Goal: Information Seeking & Learning: Learn about a topic

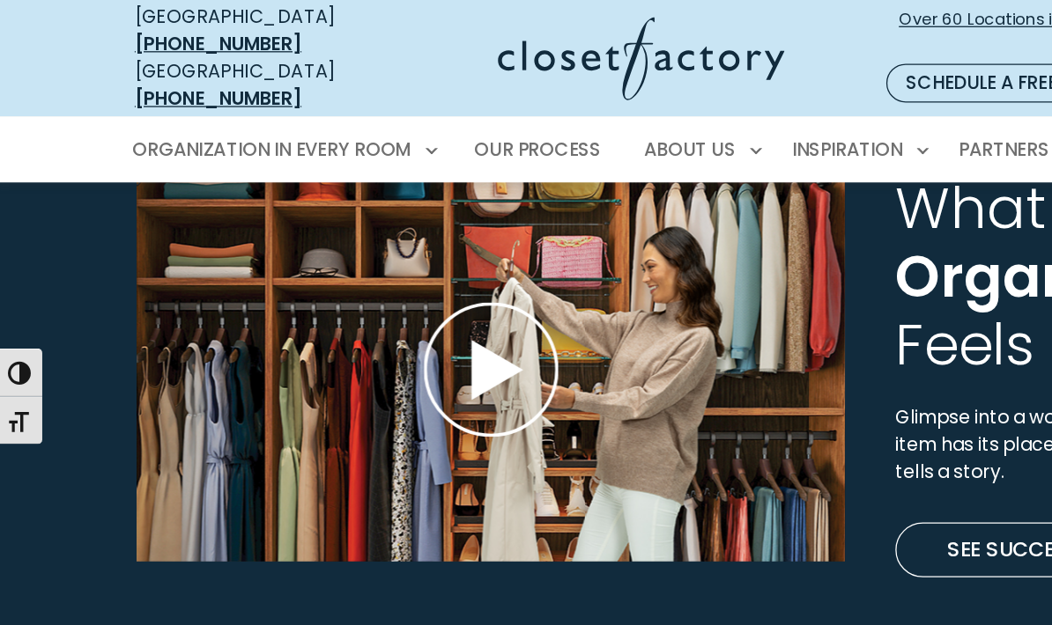
scroll to position [5140, 0]
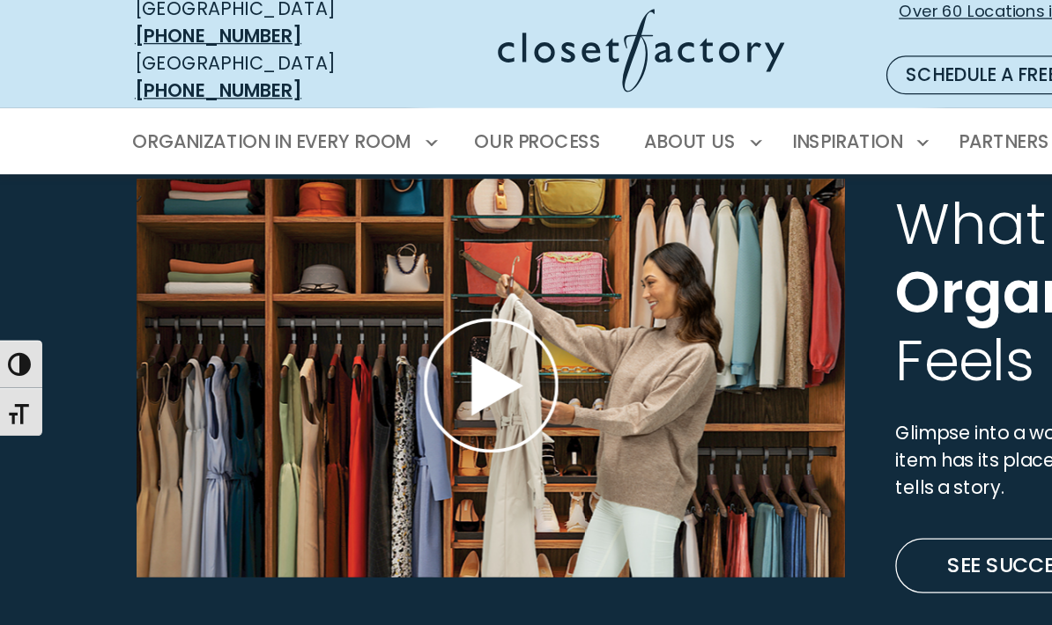
click at [788, 226] on span "Organized" at bounding box center [809, 232] width 233 height 61
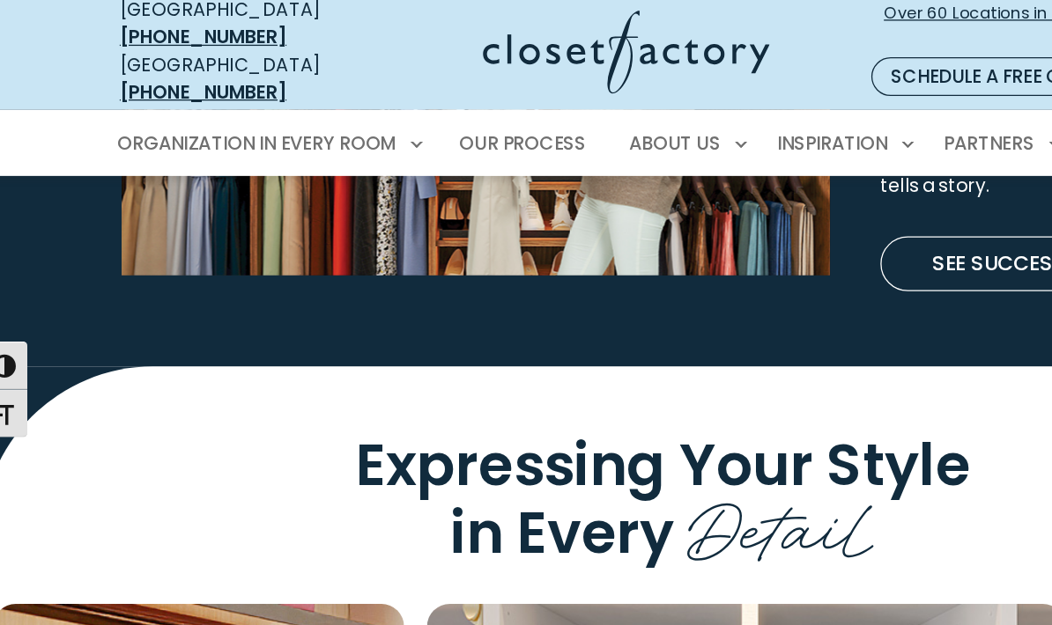
scroll to position [5375, 0]
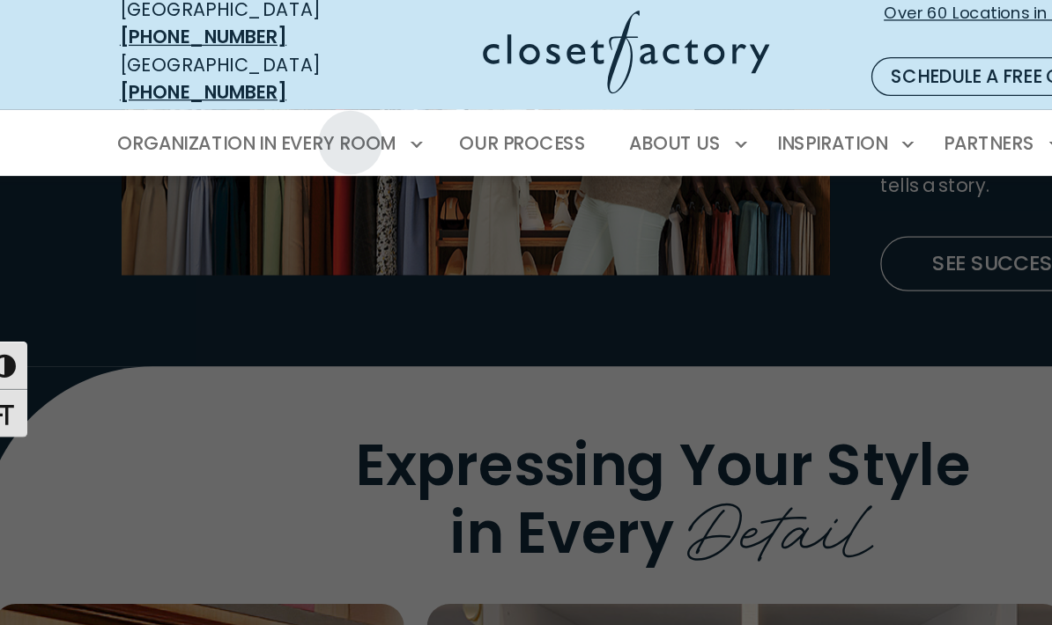
click at [196, 202] on span "Walk-In Closets" at bounding box center [170, 211] width 111 height 18
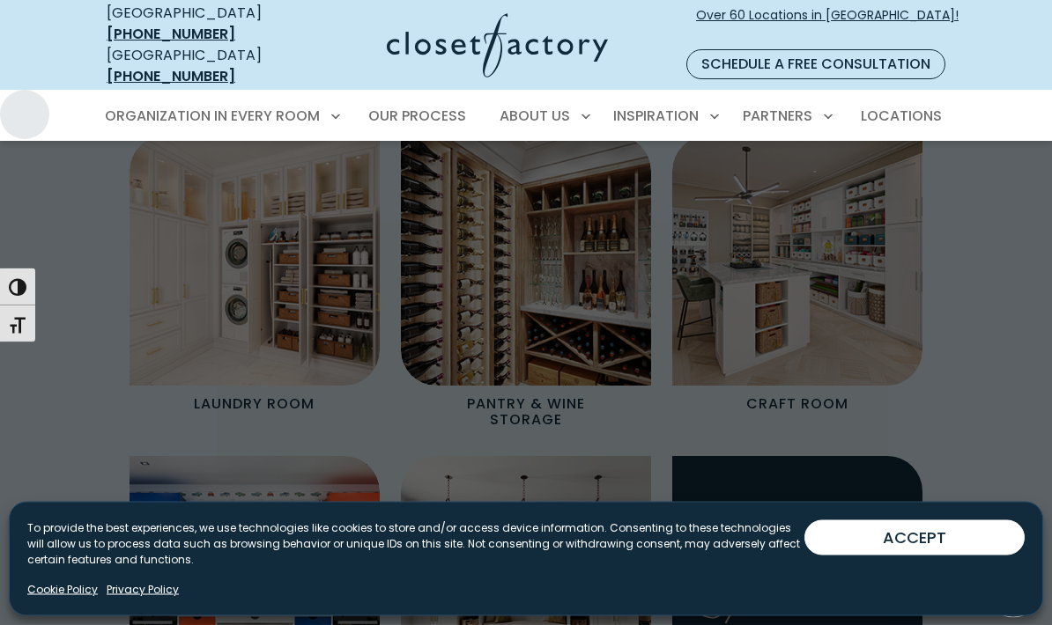
scroll to position [2056, 0]
click at [212, 202] on span "Walk-In Closets" at bounding box center [170, 211] width 111 height 18
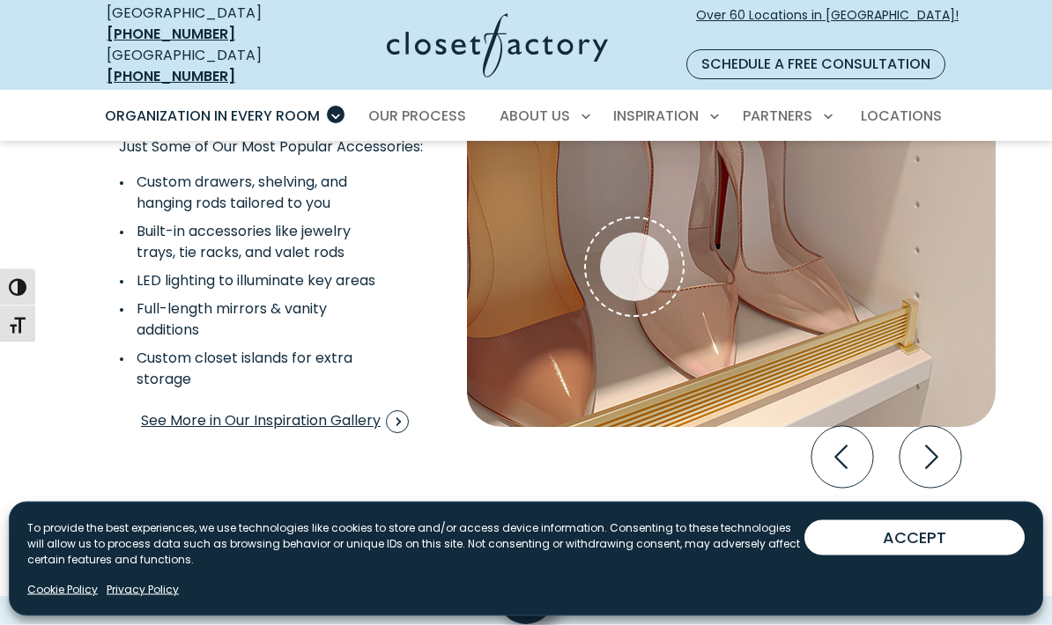
scroll to position [3395, 0]
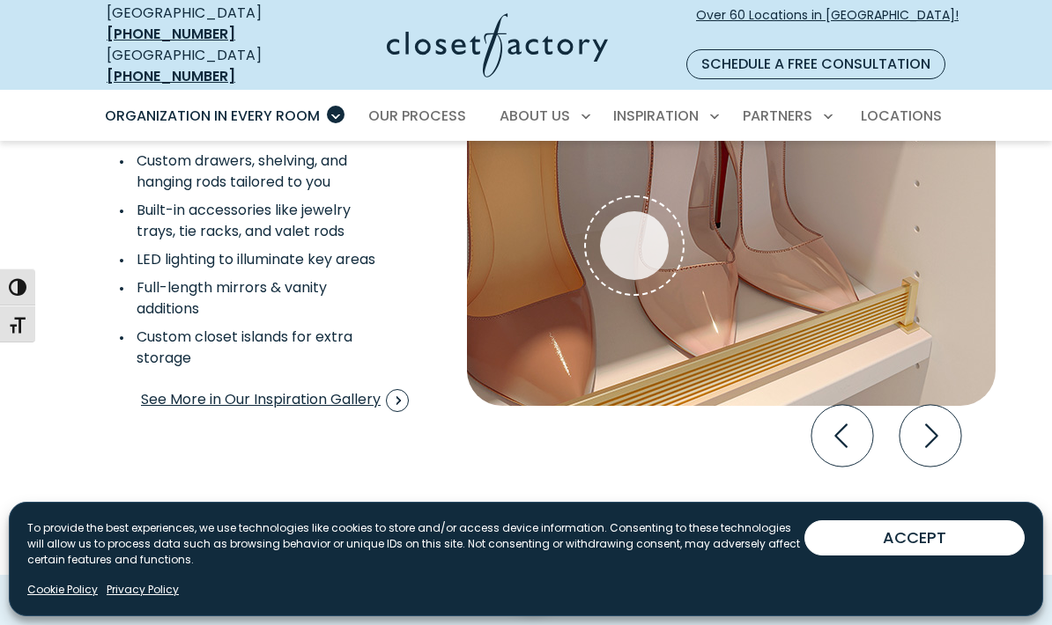
click at [922, 428] on icon "Next slide" at bounding box center [930, 436] width 62 height 62
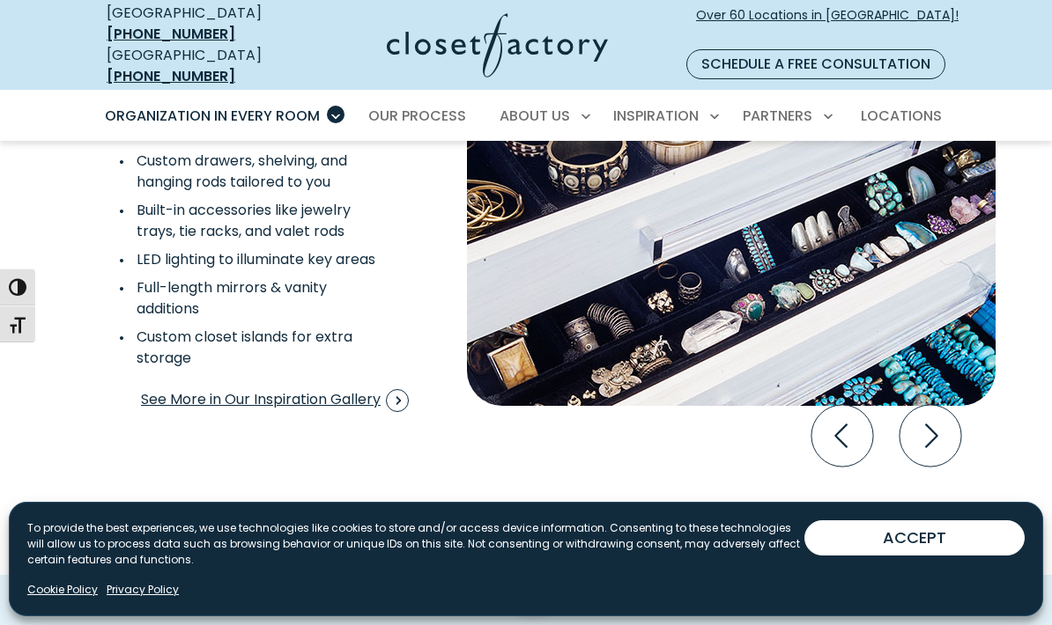
scroll to position [3430, 0]
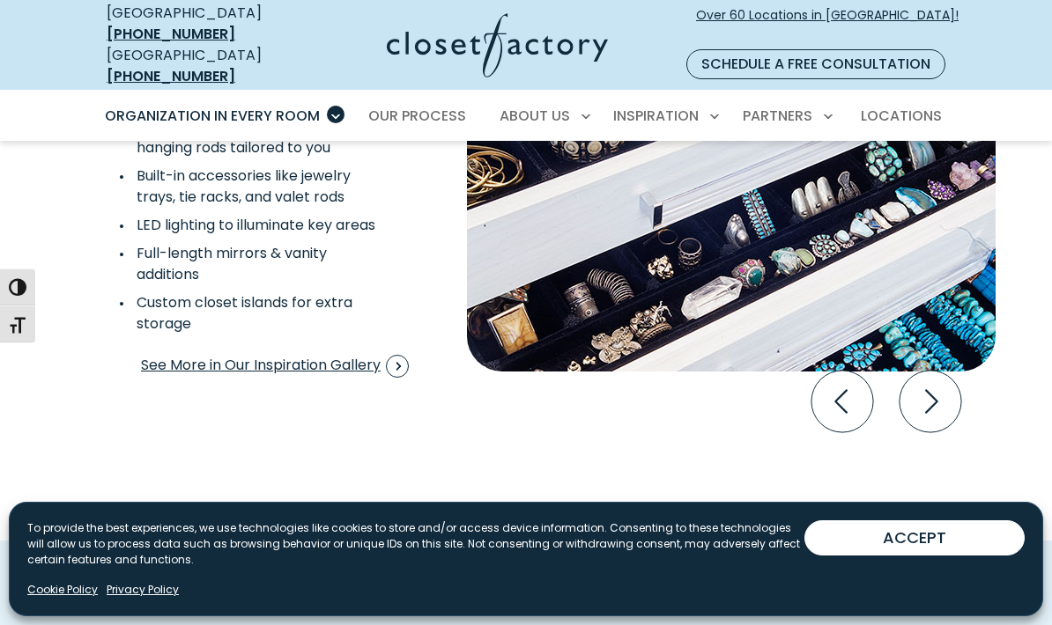
click at [941, 387] on icon "Next slide" at bounding box center [930, 402] width 62 height 62
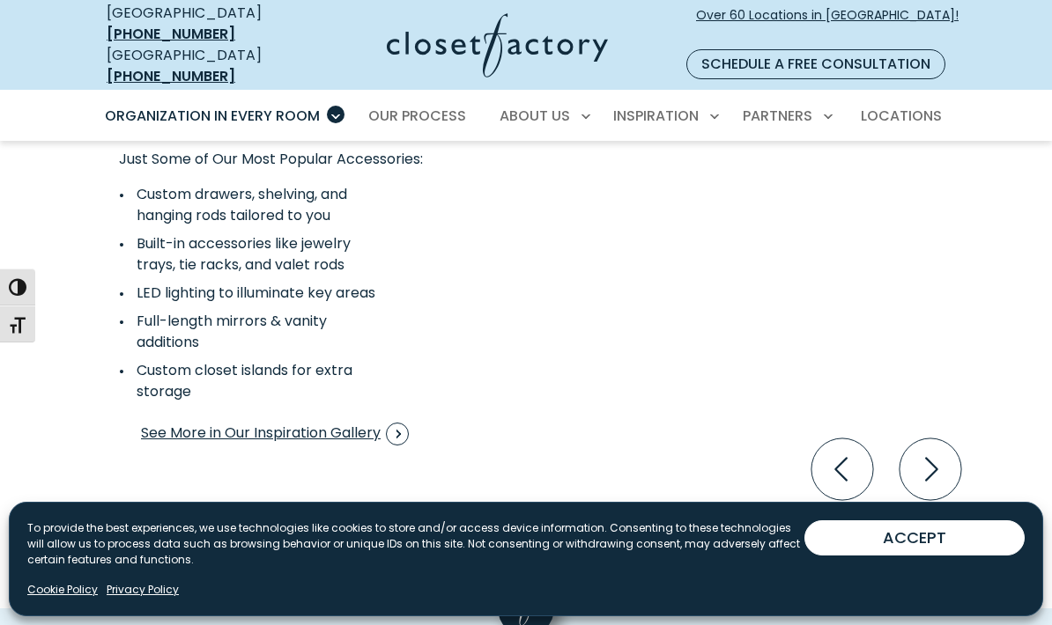
scroll to position [3394, 0]
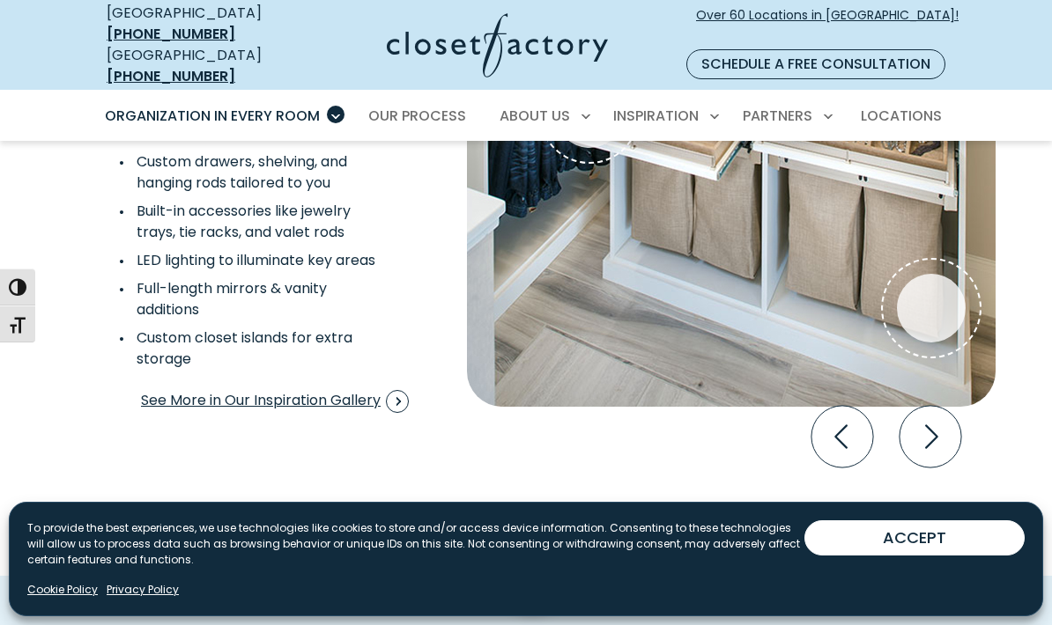
click at [943, 426] on icon "Next slide" at bounding box center [930, 437] width 62 height 62
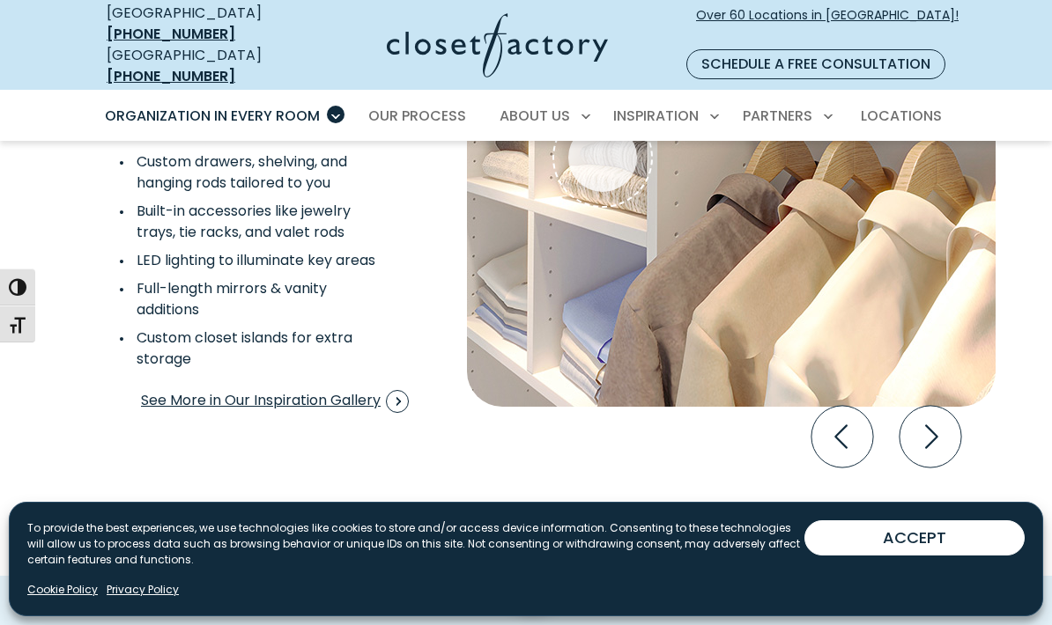
click at [936, 409] on icon "Next slide" at bounding box center [930, 437] width 62 height 62
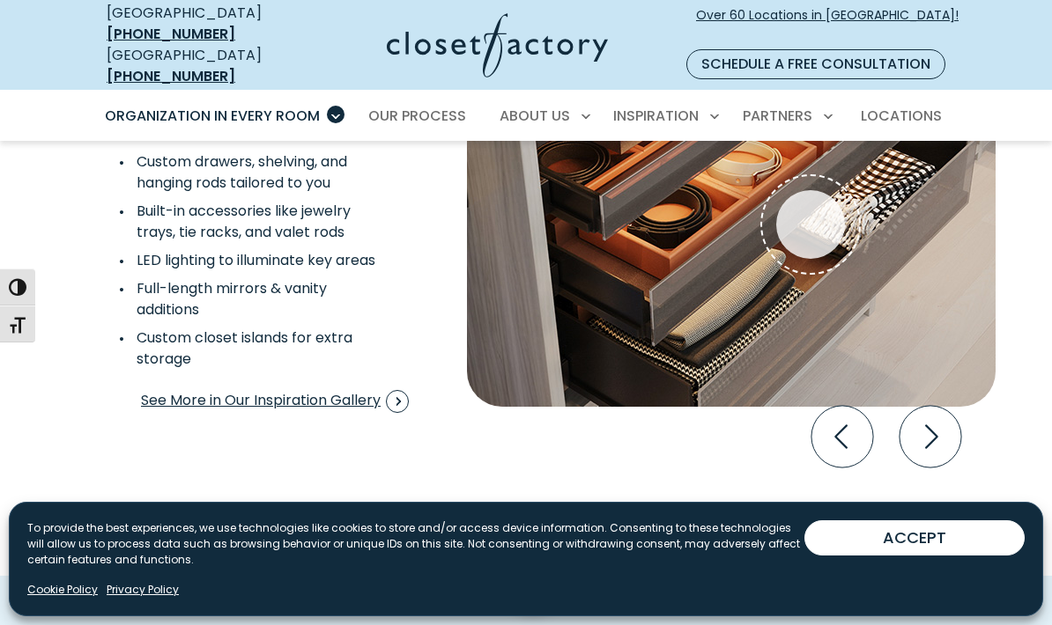
click at [955, 406] on icon "Next slide" at bounding box center [930, 437] width 62 height 62
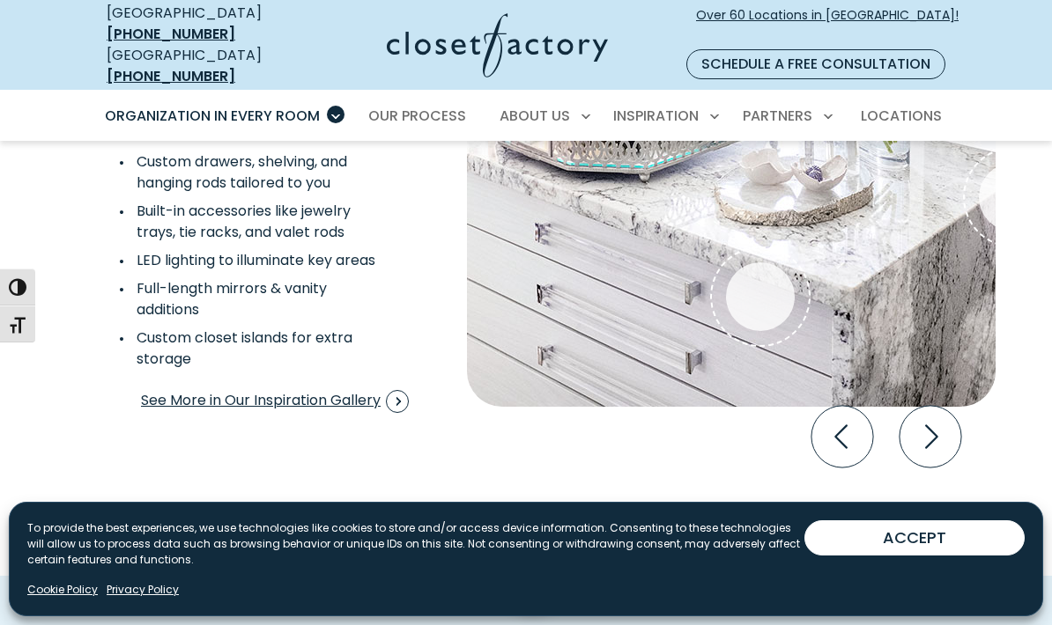
click at [951, 406] on icon "Next slide" at bounding box center [930, 437] width 62 height 62
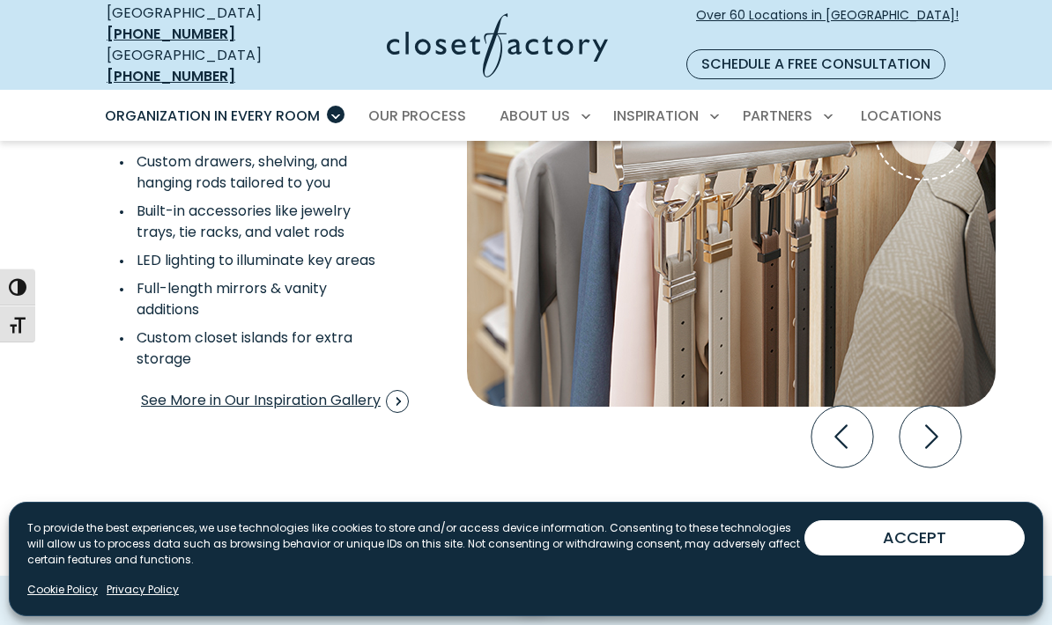
click at [938, 413] on icon "Next slide" at bounding box center [930, 437] width 62 height 62
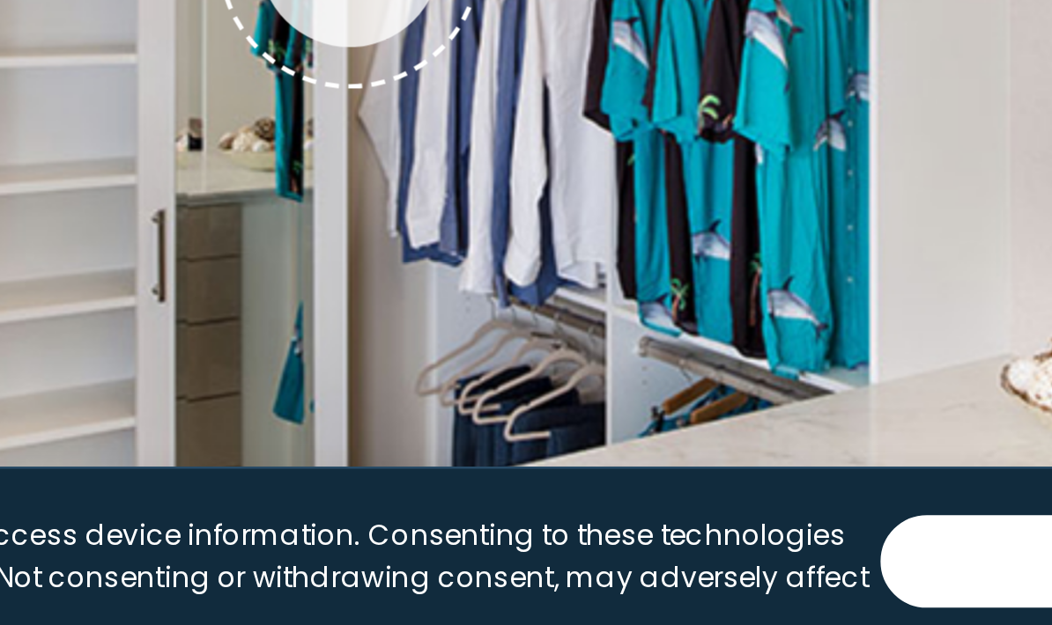
scroll to position [3015, 0]
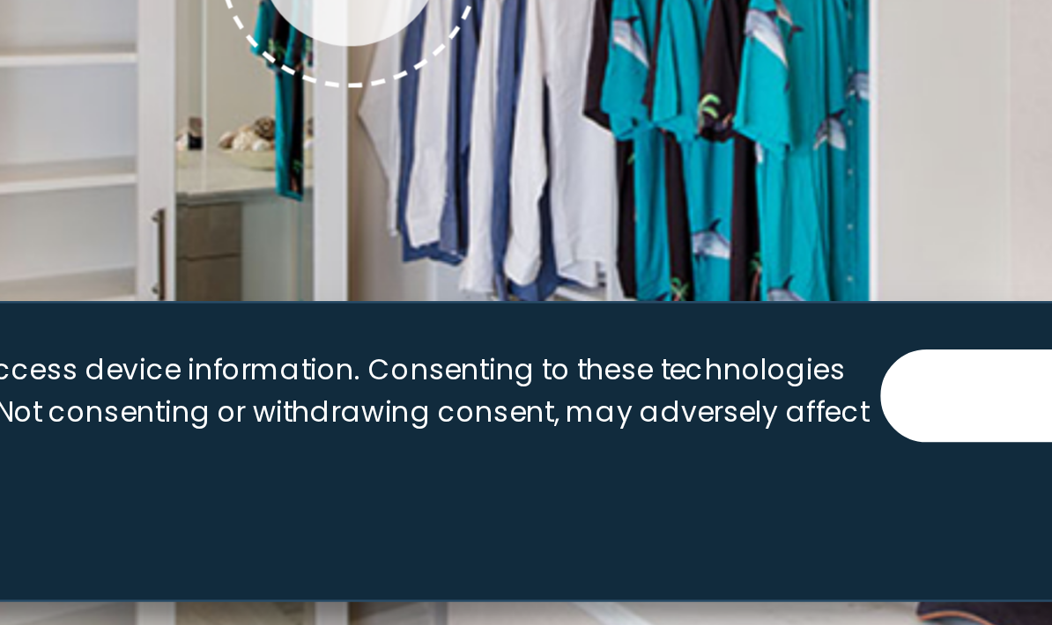
click at [211, 502] on div "Manage Consent To provide the best experiences, we use technologies like cookie…" at bounding box center [526, 559] width 1034 height 115
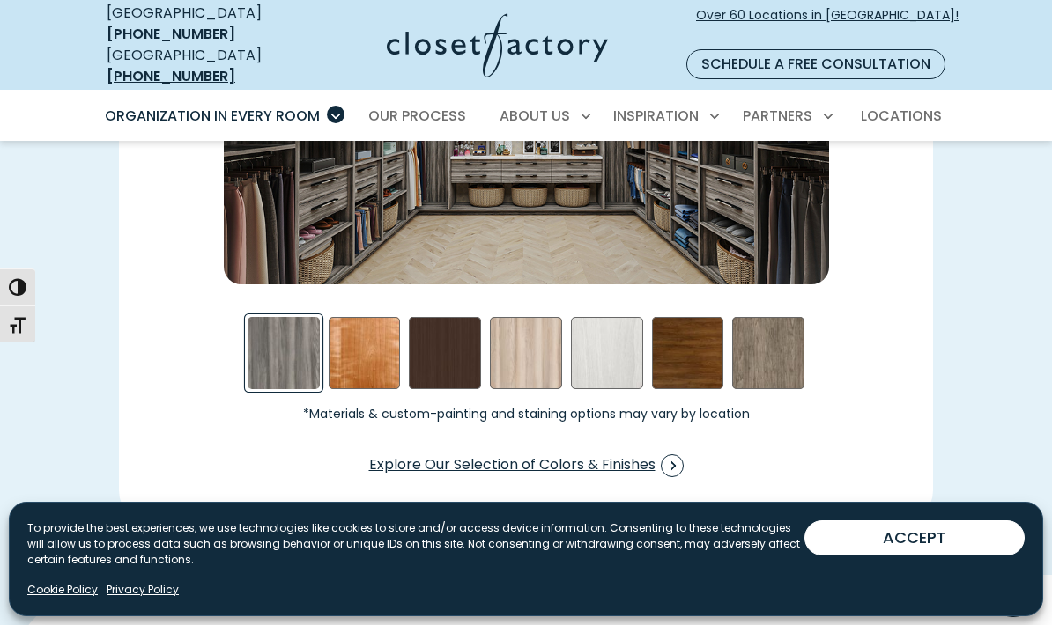
scroll to position [2580, 0]
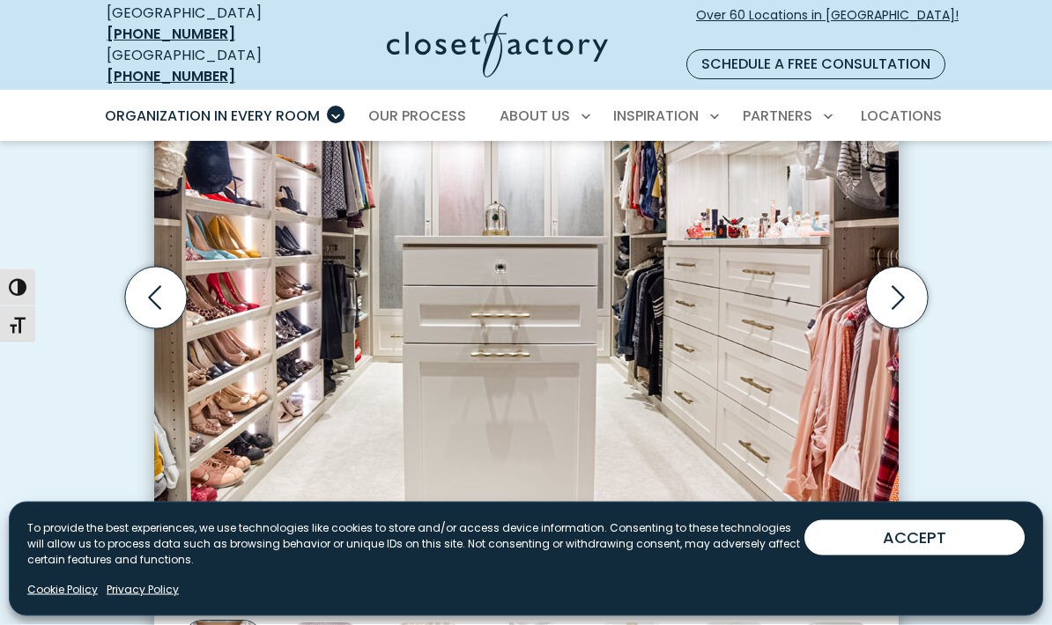
click at [905, 298] on icon "Next slide" at bounding box center [896, 299] width 62 height 62
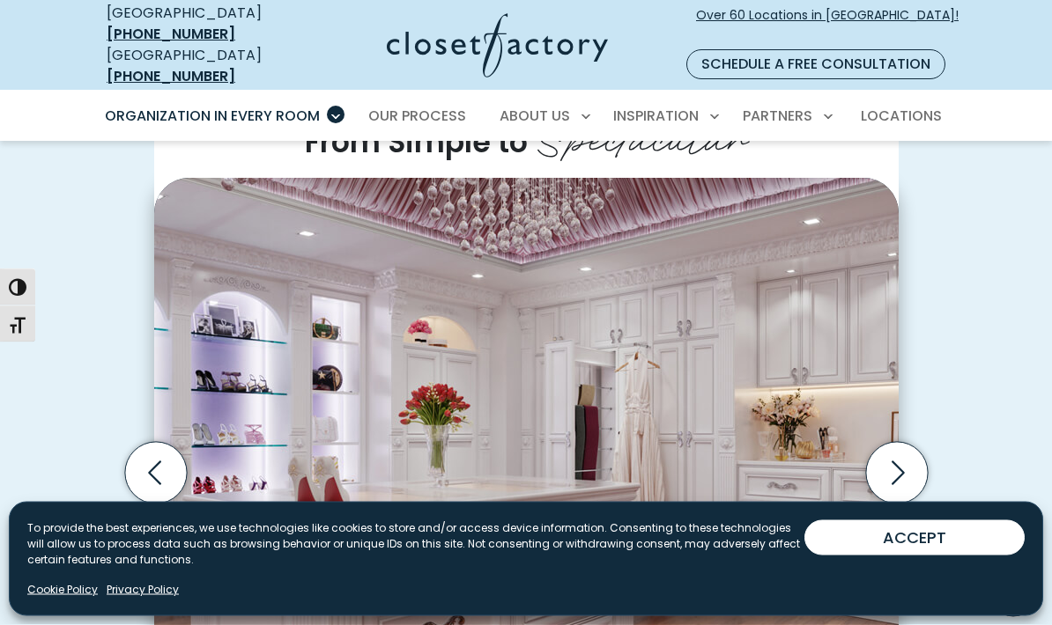
click at [156, 463] on icon "Previous slide" at bounding box center [154, 475] width 13 height 24
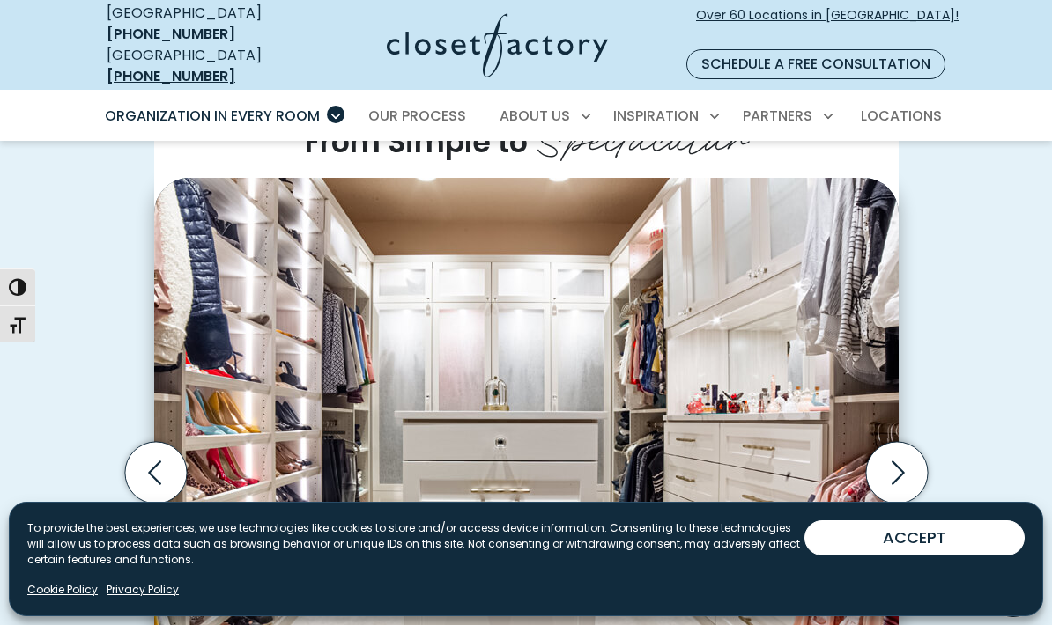
click at [158, 451] on icon "Previous slide" at bounding box center [155, 473] width 62 height 62
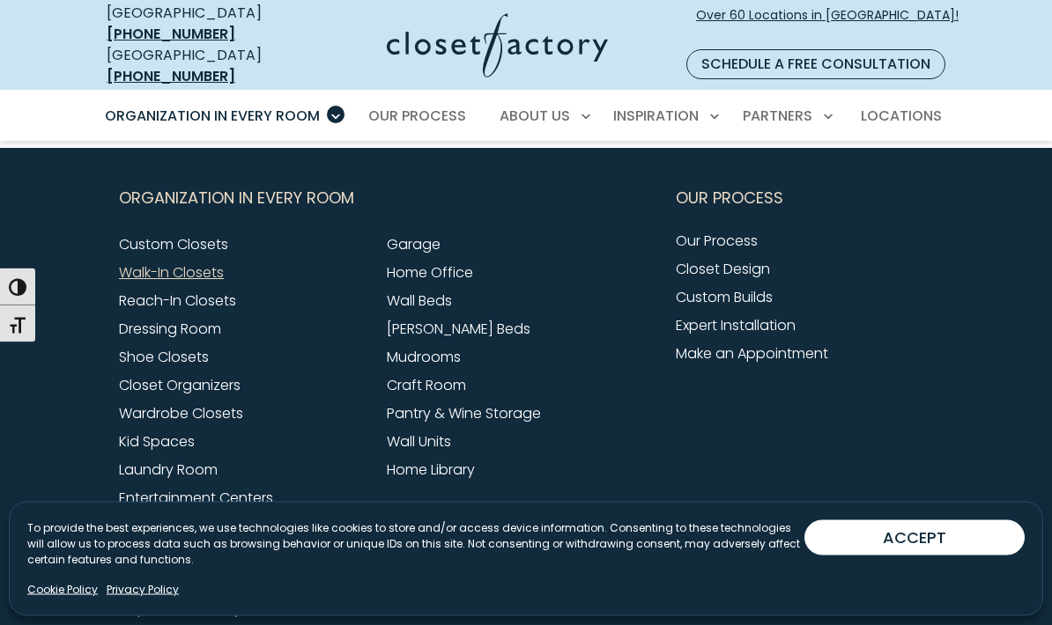
scroll to position [5747, 0]
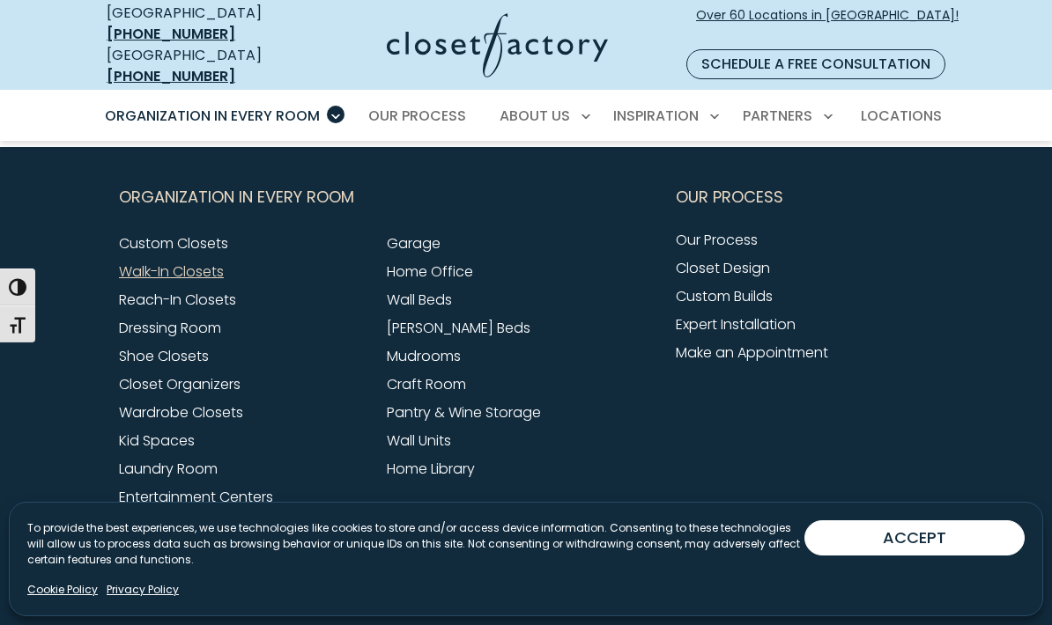
click at [155, 346] on link "Shoe Closets" at bounding box center [164, 356] width 90 height 20
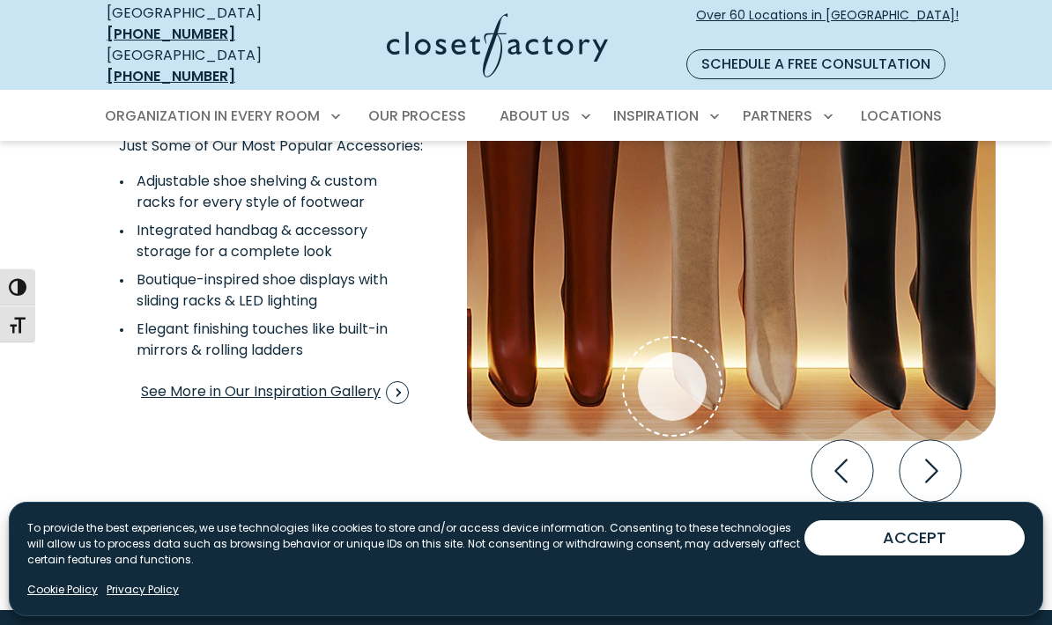
scroll to position [3431, 0]
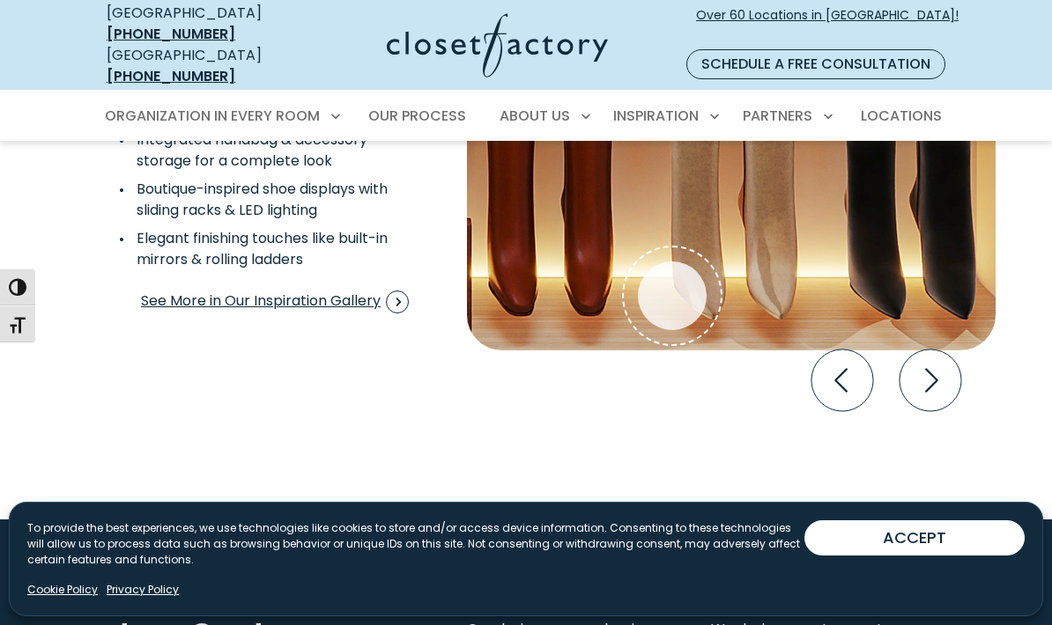
click at [936, 362] on icon "Next slide" at bounding box center [930, 381] width 62 height 62
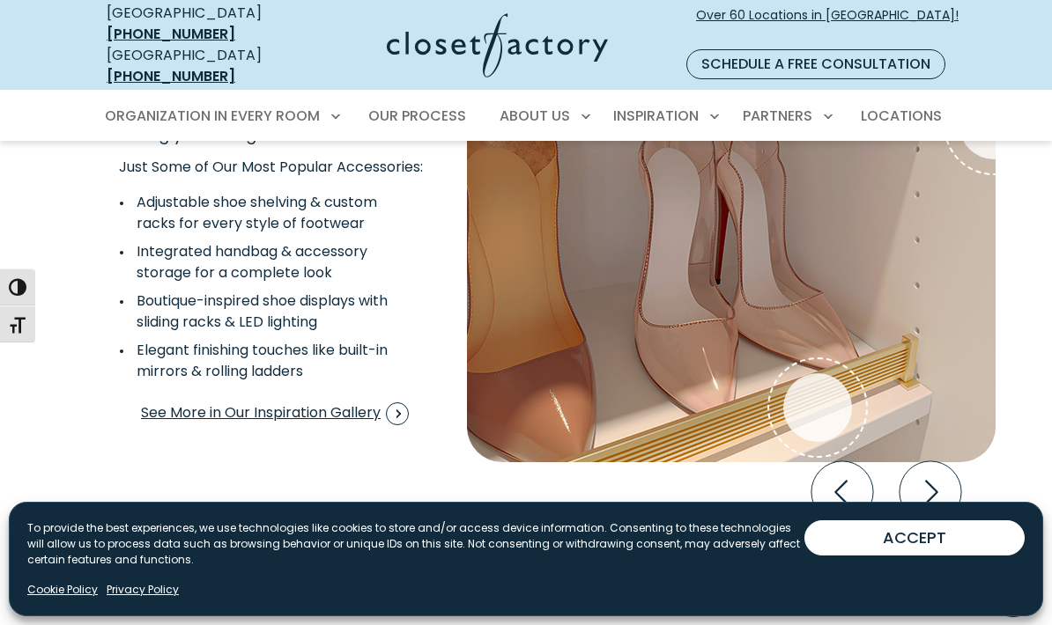
scroll to position [3297, 0]
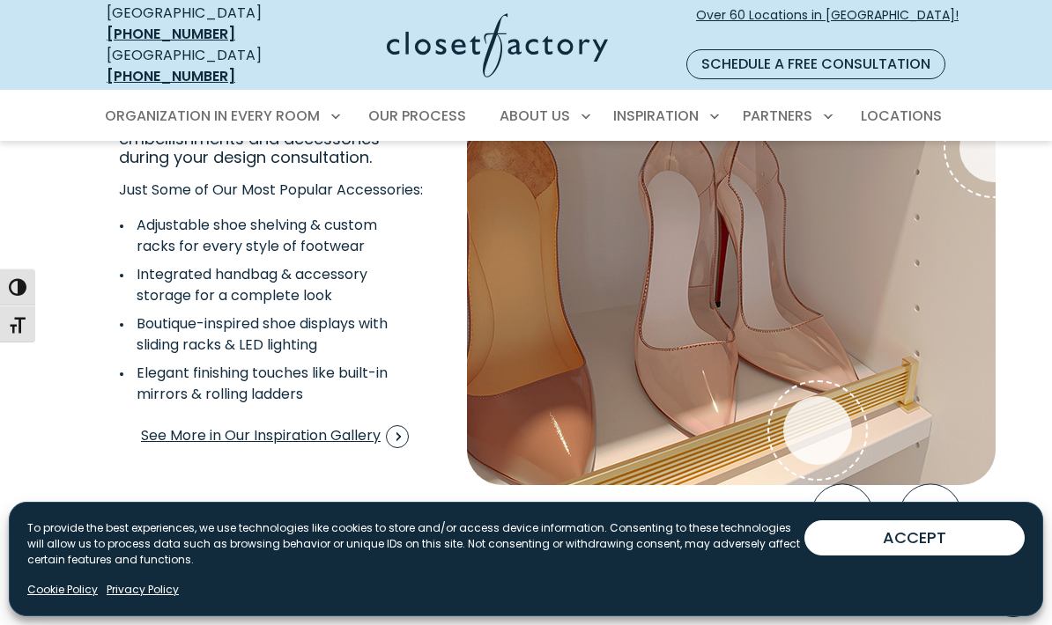
click at [337, 426] on span "See More in Our Inspiration Gallery" at bounding box center [275, 437] width 268 height 23
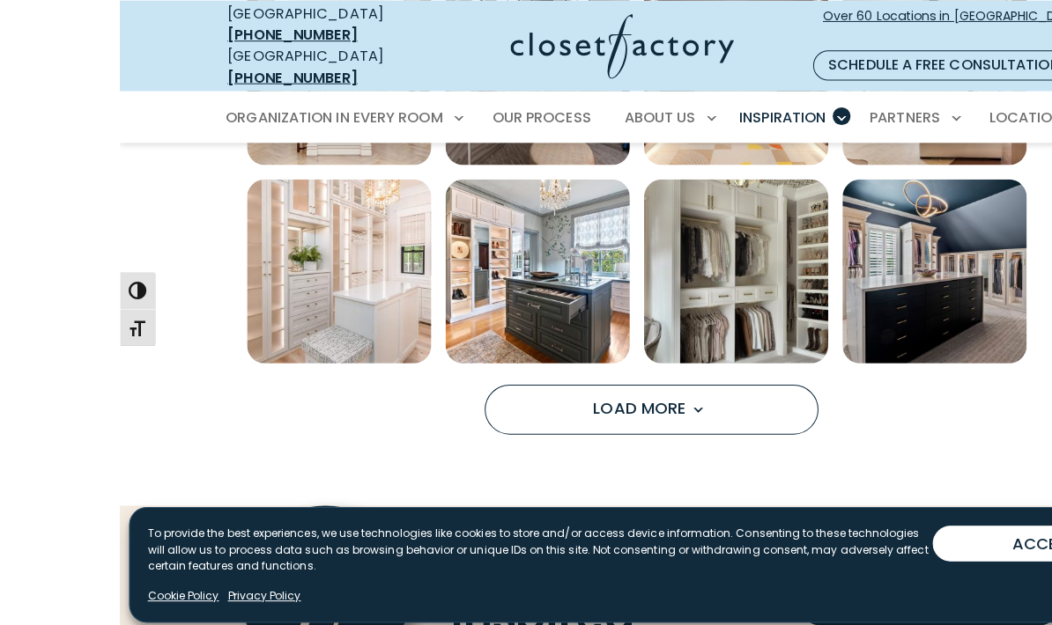
scroll to position [1185, 0]
